Goal: Find specific page/section: Find specific page/section

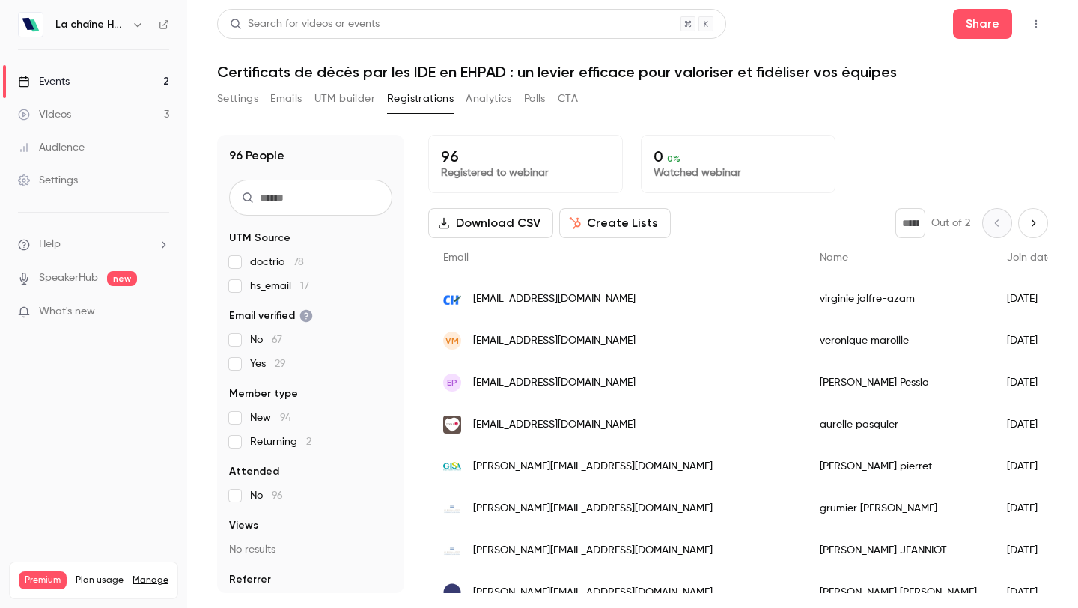
click at [238, 100] on button "Settings" at bounding box center [237, 99] width 41 height 24
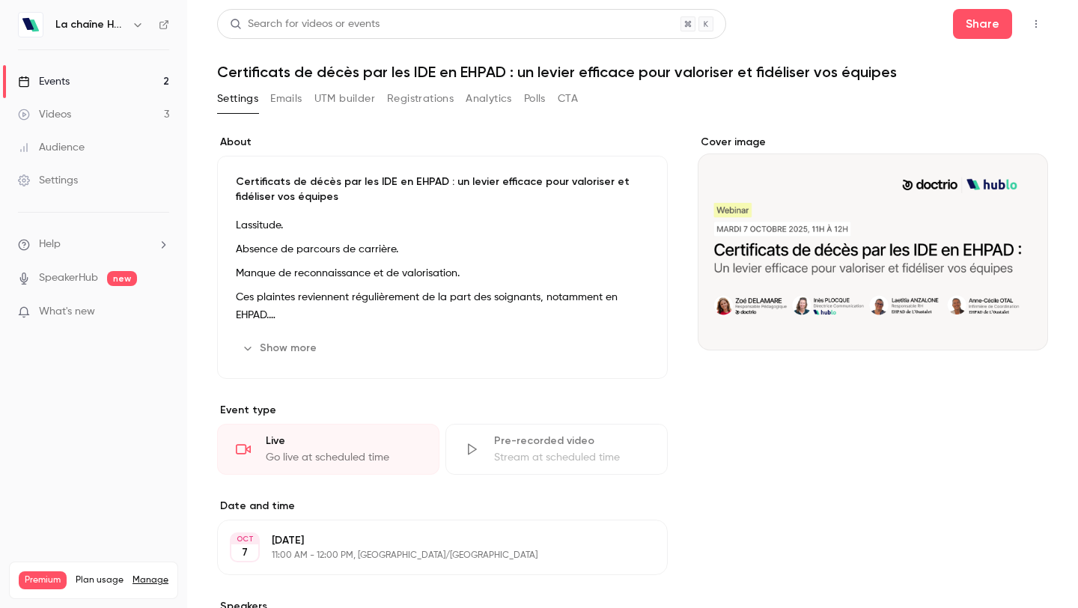
click at [342, 91] on button "UTM builder" at bounding box center [345, 99] width 61 height 24
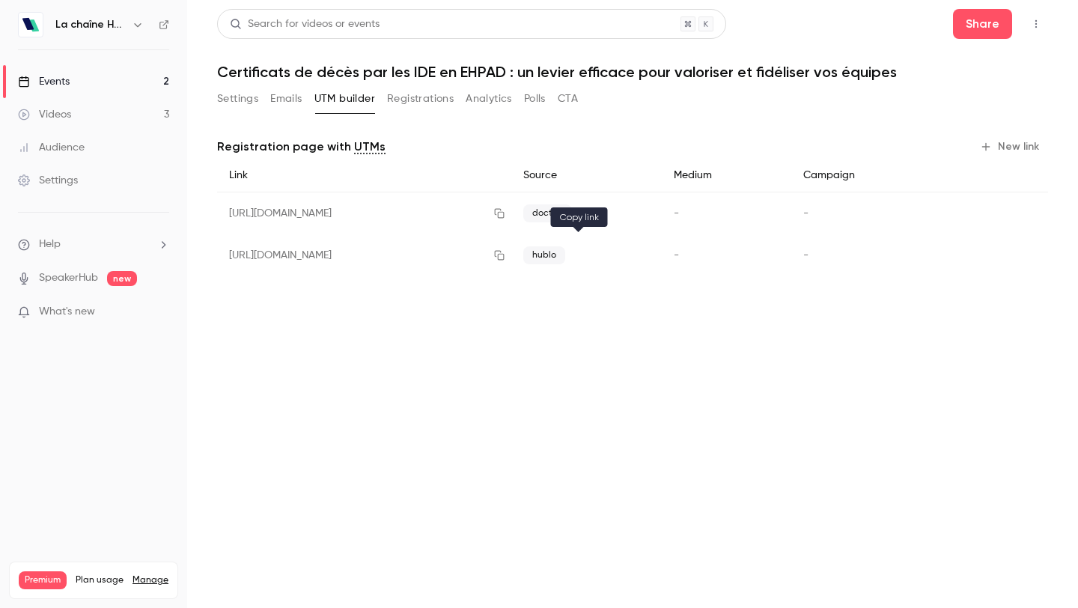
click at [505, 255] on icon "button" at bounding box center [500, 255] width 12 height 10
click at [234, 102] on button "Settings" at bounding box center [237, 99] width 41 height 24
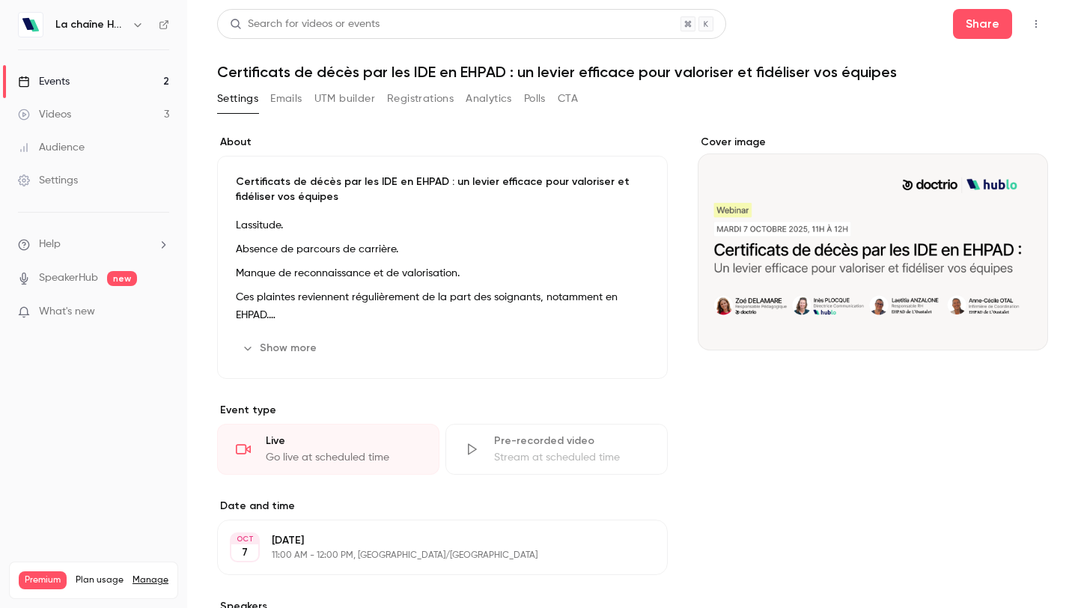
click at [418, 93] on button "Registrations" at bounding box center [420, 99] width 67 height 24
